Goal: Find specific page/section: Find specific page/section

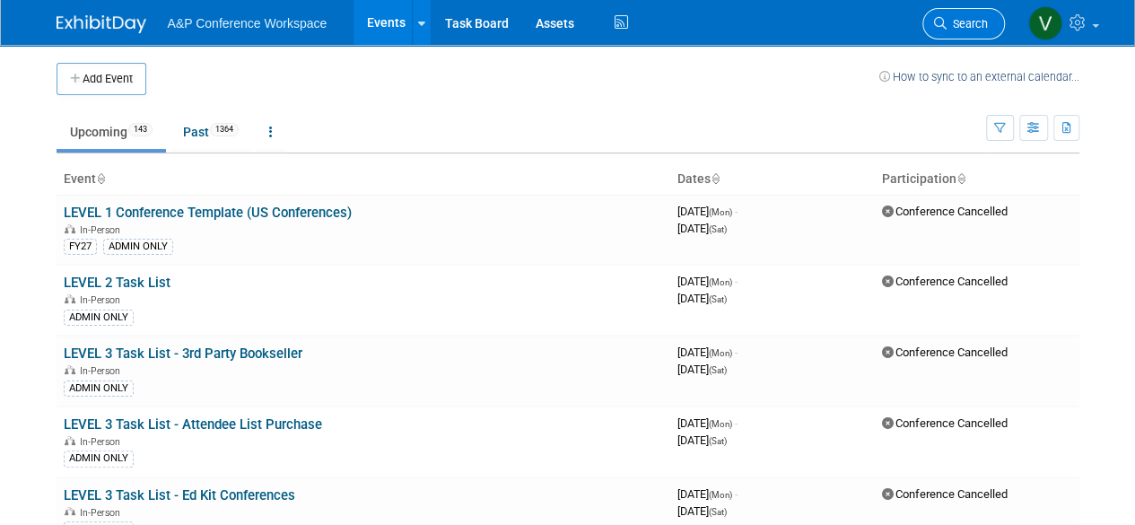
click at [982, 23] on span "Search" at bounding box center [966, 23] width 41 height 13
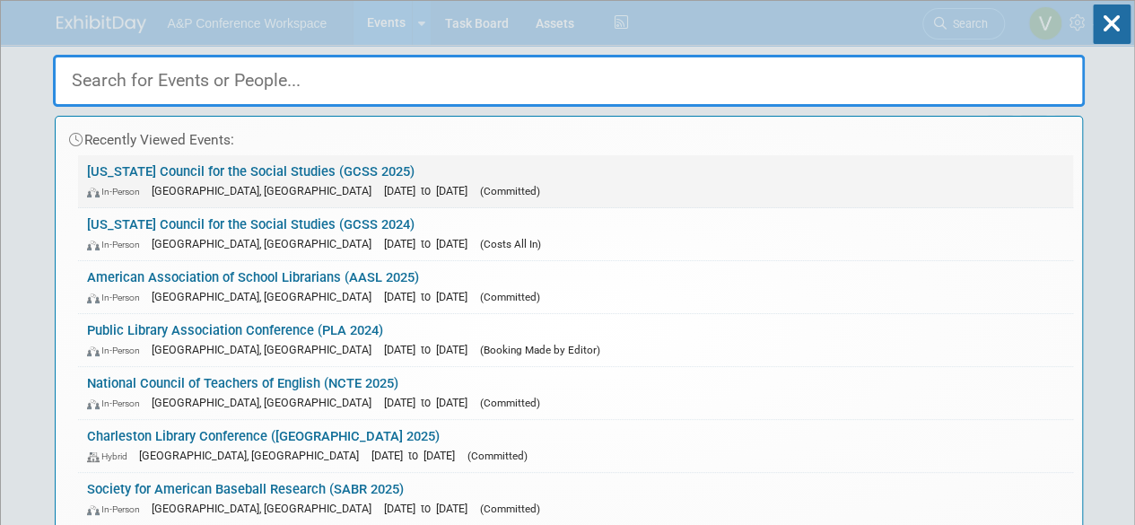
click at [175, 170] on link "[US_STATE] Council for the Social Studies (GCSS 2025) In-Person [GEOGRAPHIC_DAT…" at bounding box center [575, 181] width 995 height 52
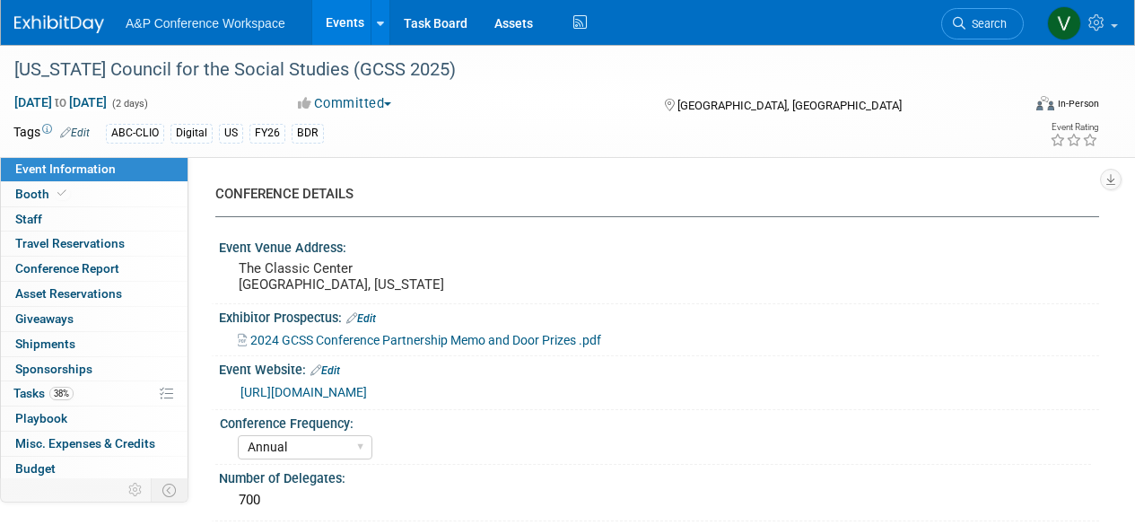
select select "Annual"
select select "Level 2"
select select "In-Person Booth"
select select "Schools"
select select "Bloomsbury Digital Resources"
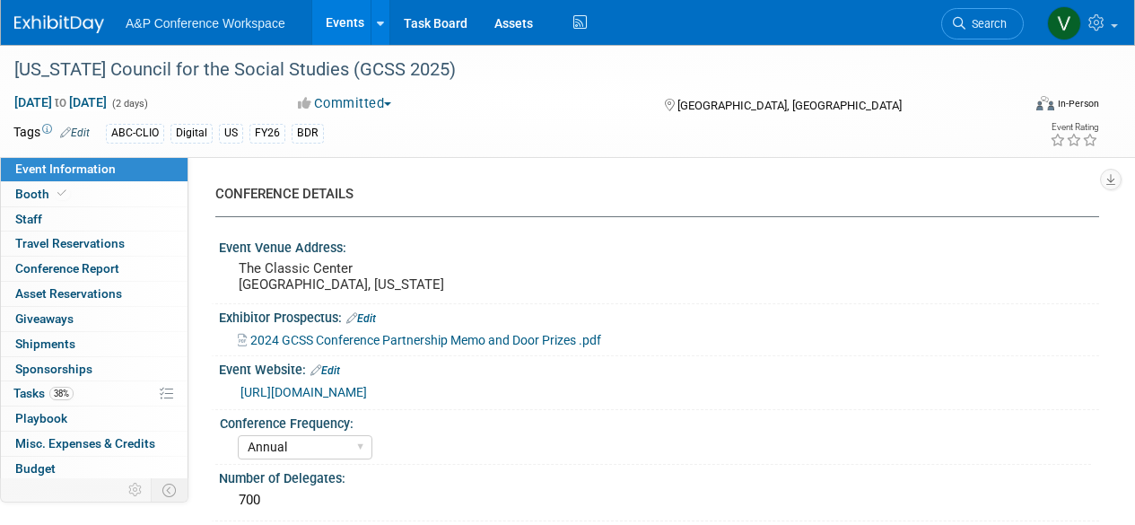
select select "Amanda Oney"
select select "Mark Strong"
select select "Rosalie Love"
select select "BDR Product Awareness and Trial Generation​"
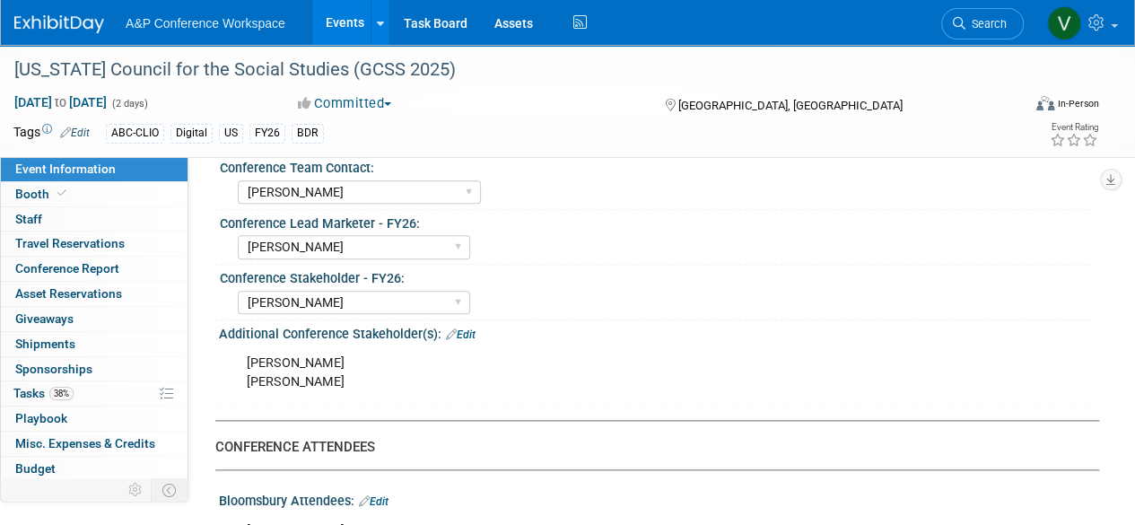
scroll to position [987, 0]
